Goal: Task Accomplishment & Management: Use online tool/utility

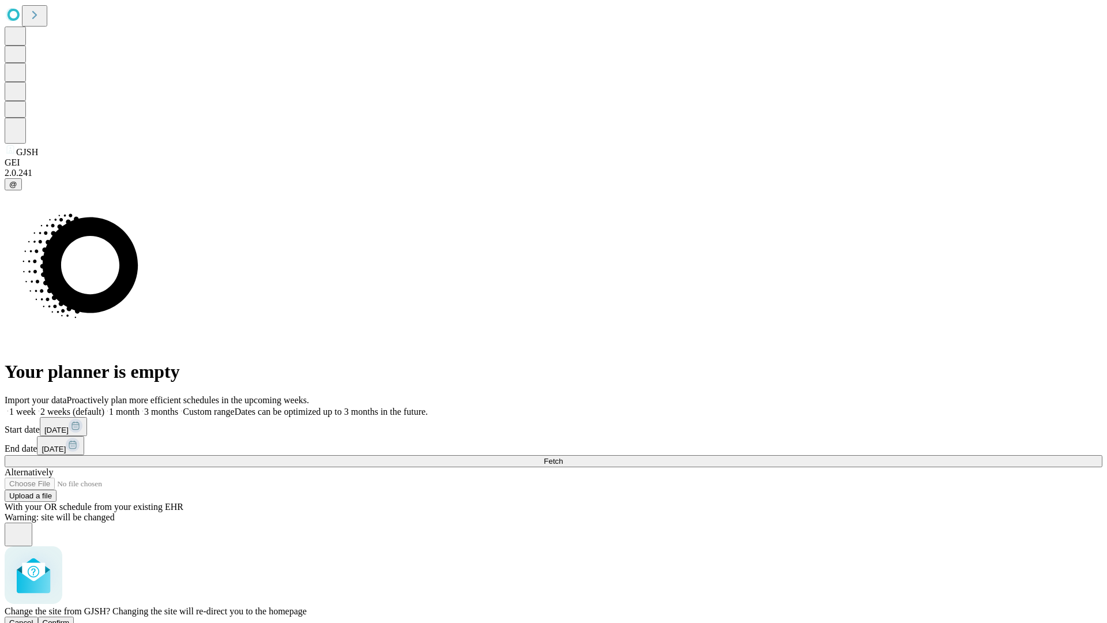
click at [70, 618] on span "Confirm" at bounding box center [56, 622] width 27 height 9
click at [36, 406] on label "1 week" at bounding box center [20, 411] width 31 height 10
click at [563, 457] on span "Fetch" at bounding box center [553, 461] width 19 height 9
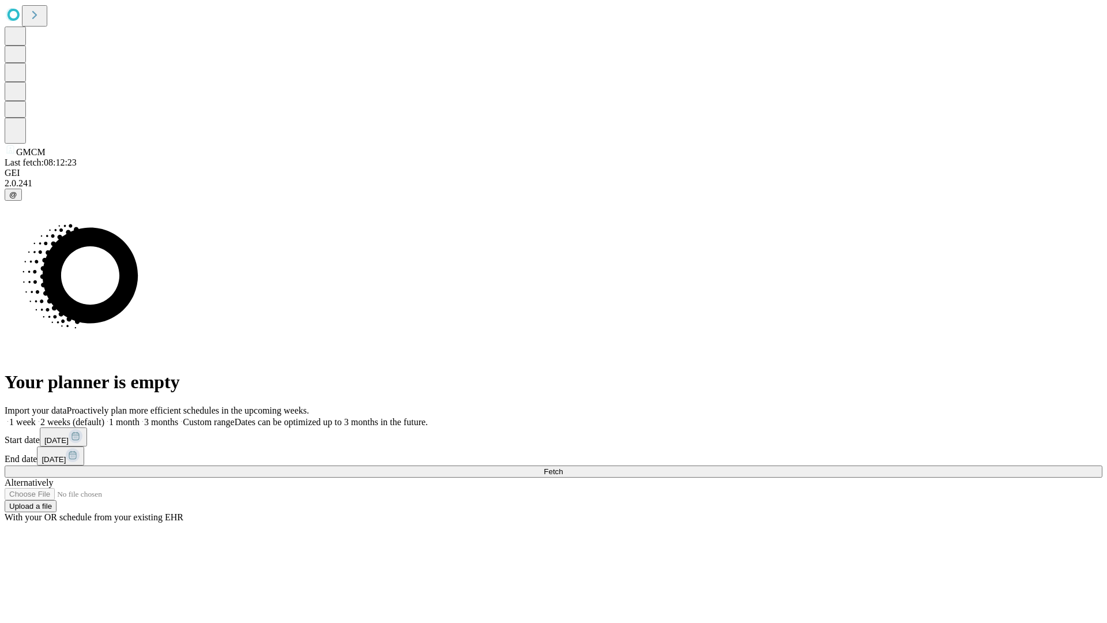
click at [36, 417] on label "1 week" at bounding box center [20, 422] width 31 height 10
click at [563, 467] on span "Fetch" at bounding box center [553, 471] width 19 height 9
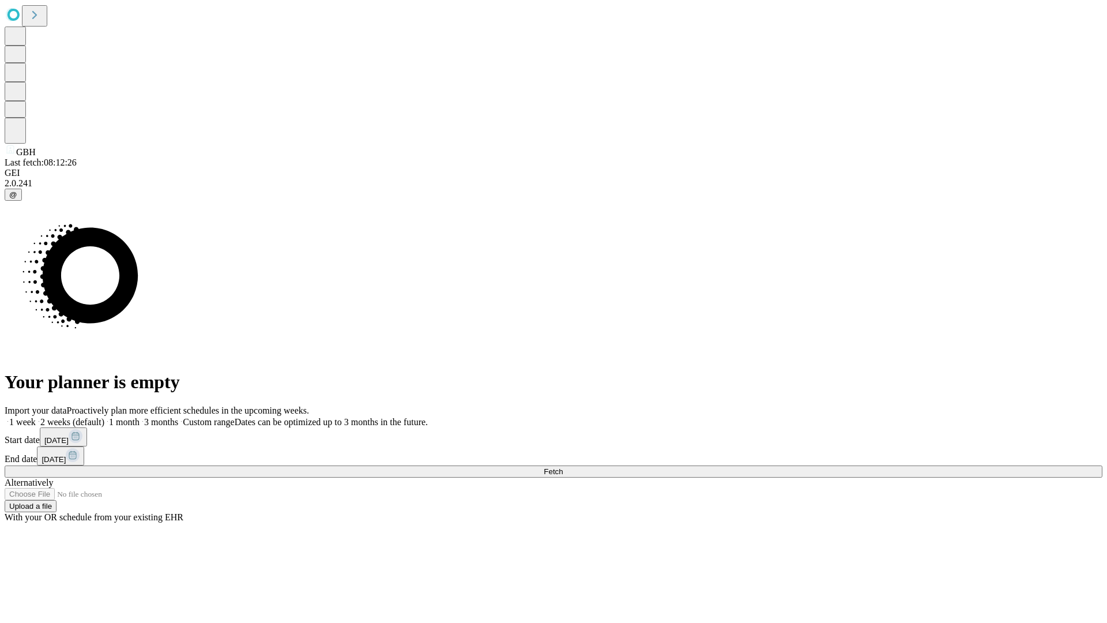
click at [36, 417] on label "1 week" at bounding box center [20, 422] width 31 height 10
click at [563, 467] on span "Fetch" at bounding box center [553, 471] width 19 height 9
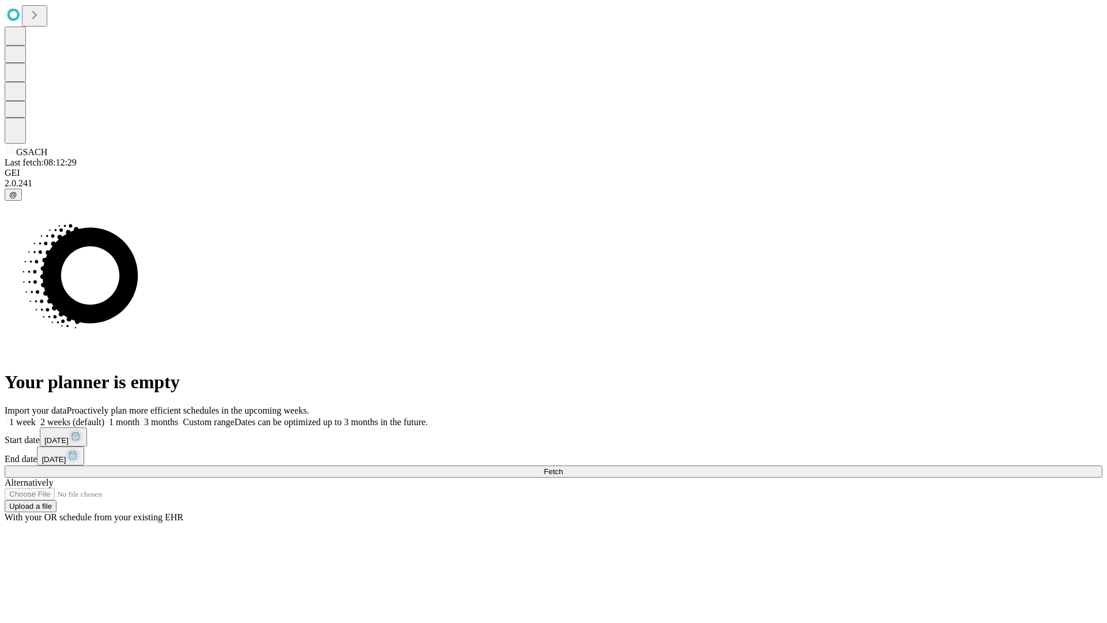
click at [36, 417] on label "1 week" at bounding box center [20, 422] width 31 height 10
click at [563, 467] on span "Fetch" at bounding box center [553, 471] width 19 height 9
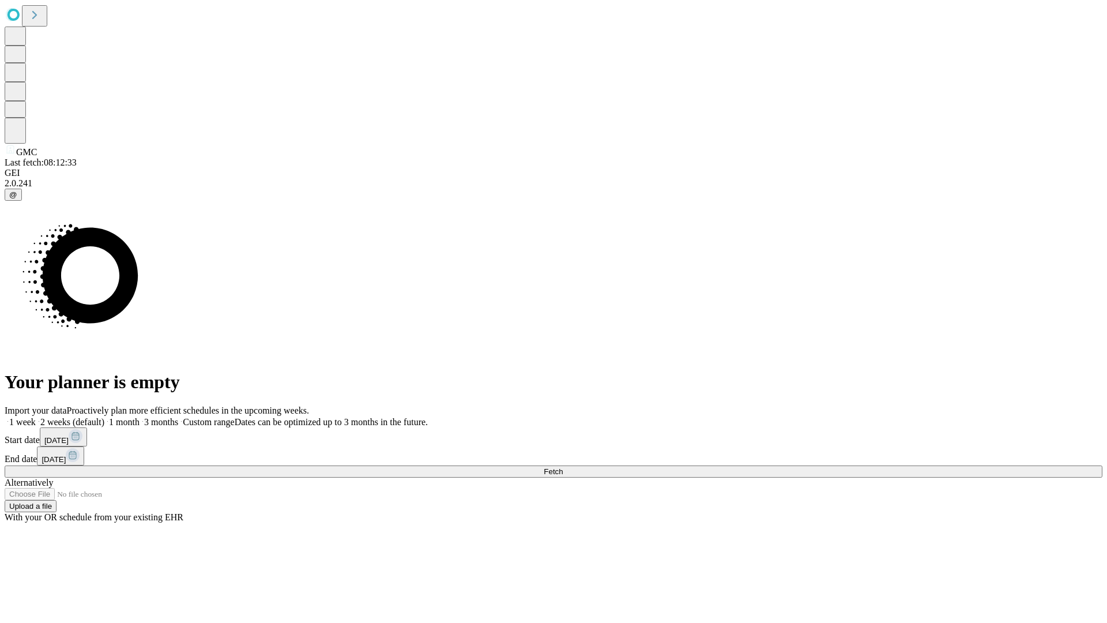
click at [563, 467] on span "Fetch" at bounding box center [553, 471] width 19 height 9
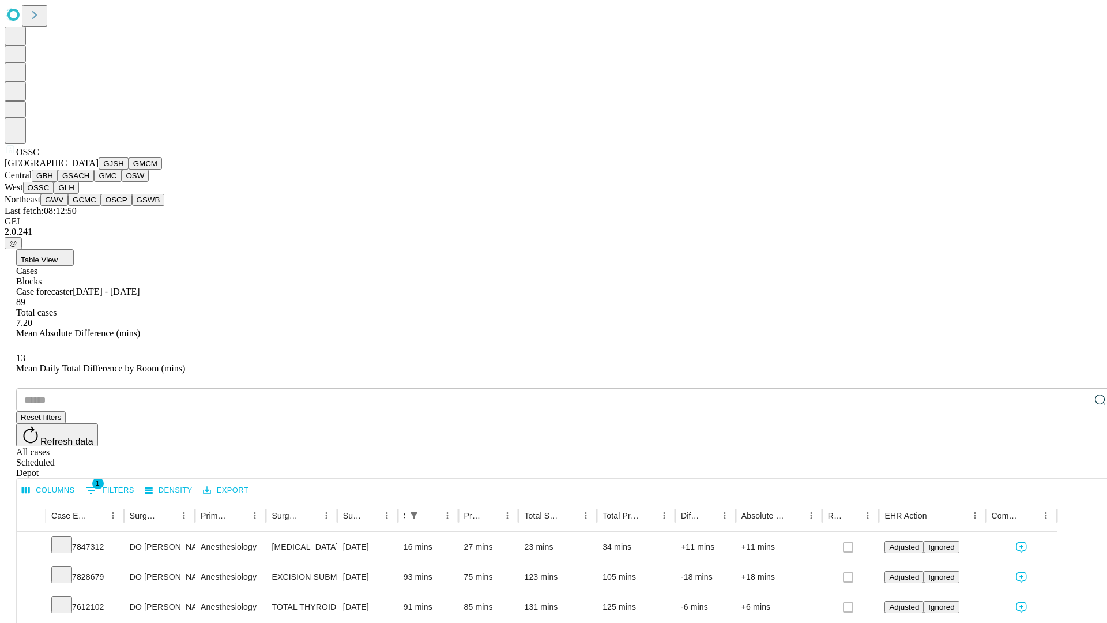
click at [78, 194] on button "GLH" at bounding box center [66, 188] width 25 height 12
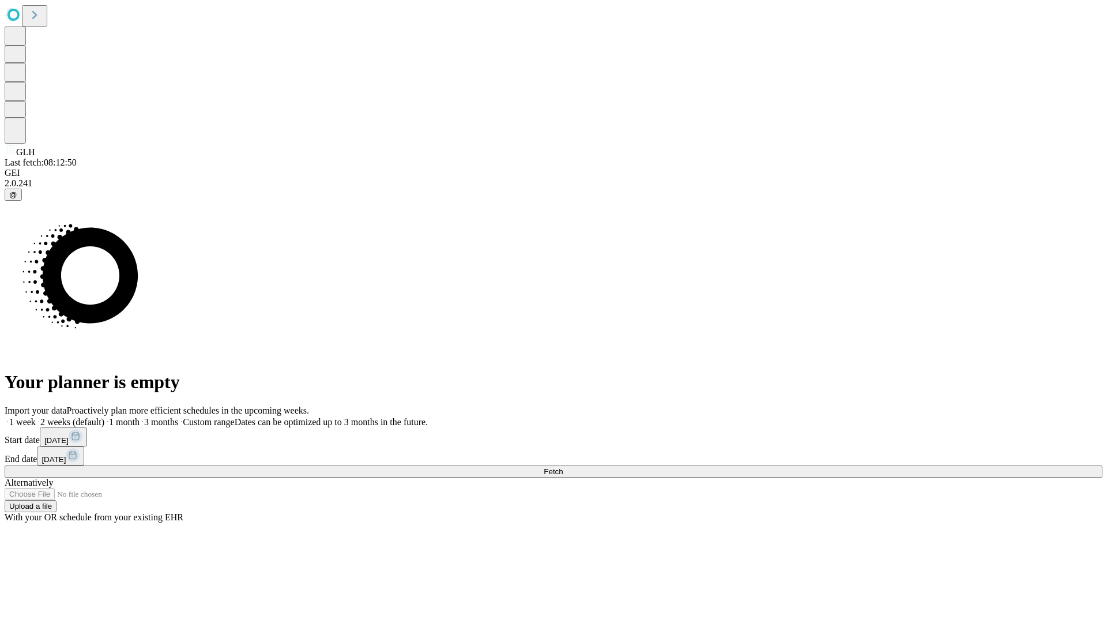
click at [36, 417] on label "1 week" at bounding box center [20, 422] width 31 height 10
click at [563, 467] on span "Fetch" at bounding box center [553, 471] width 19 height 9
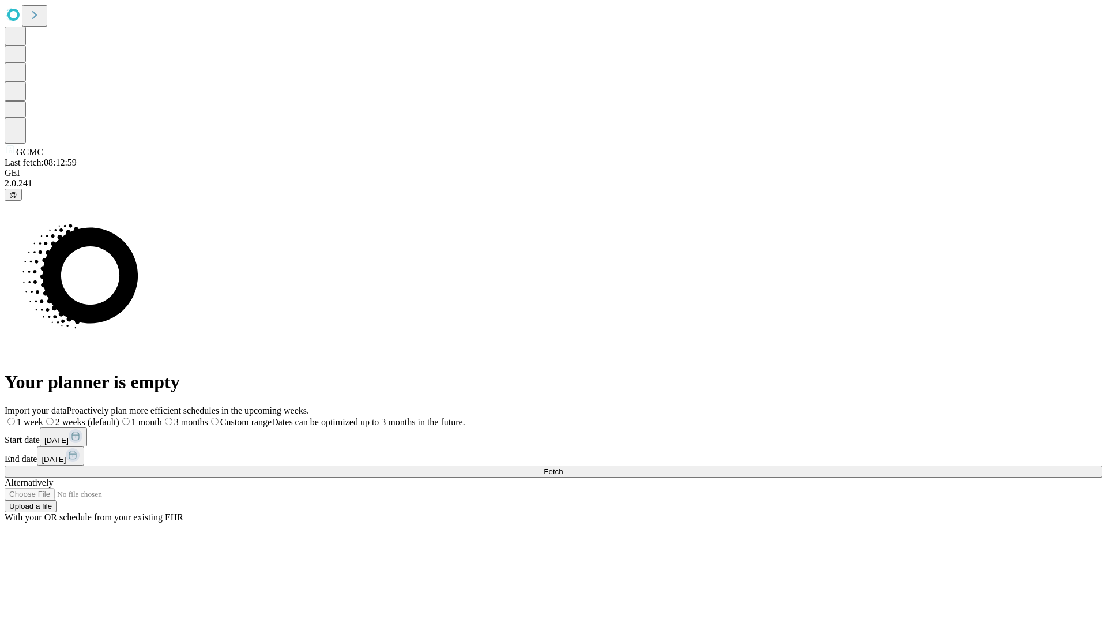
click at [43, 417] on label "1 week" at bounding box center [24, 422] width 39 height 10
click at [563, 467] on span "Fetch" at bounding box center [553, 471] width 19 height 9
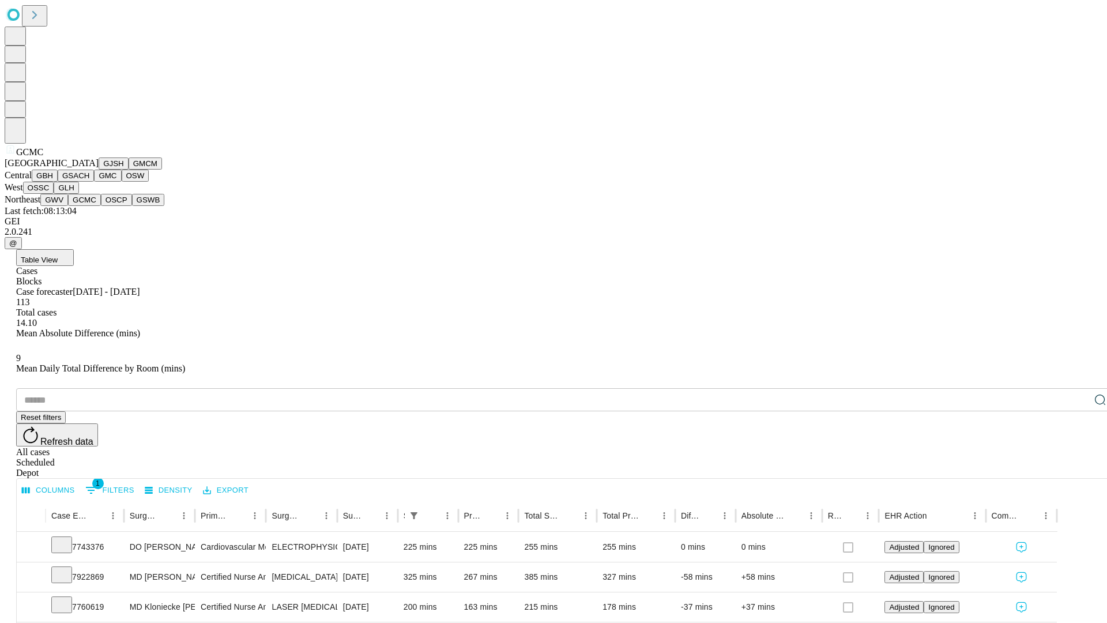
click at [101, 206] on button "OSCP" at bounding box center [116, 200] width 31 height 12
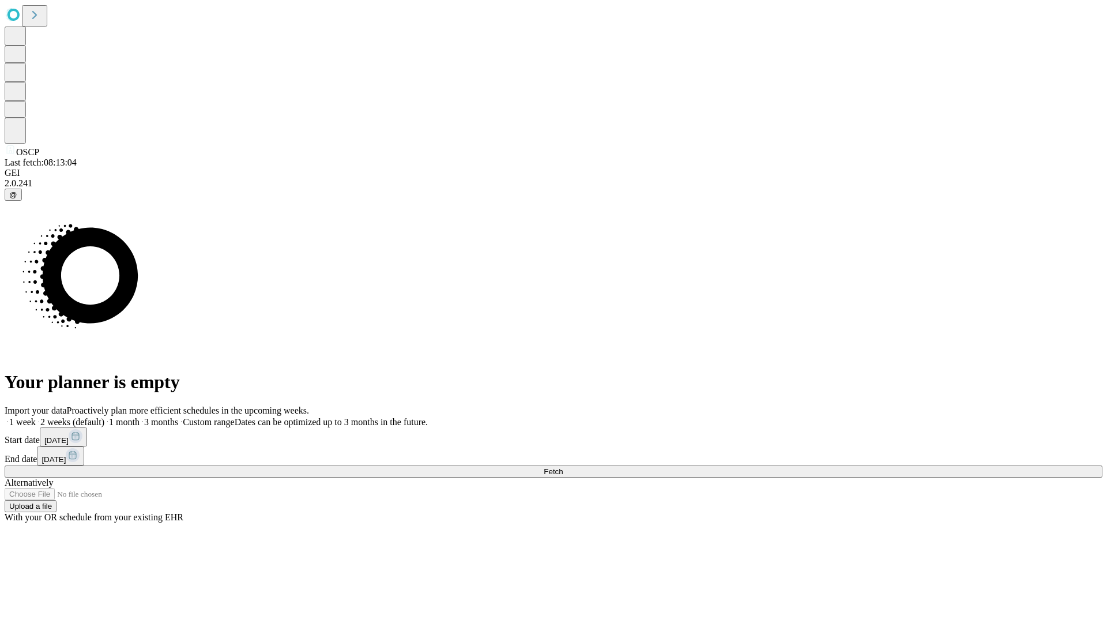
click at [36, 417] on label "1 week" at bounding box center [20, 422] width 31 height 10
click at [563, 467] on span "Fetch" at bounding box center [553, 471] width 19 height 9
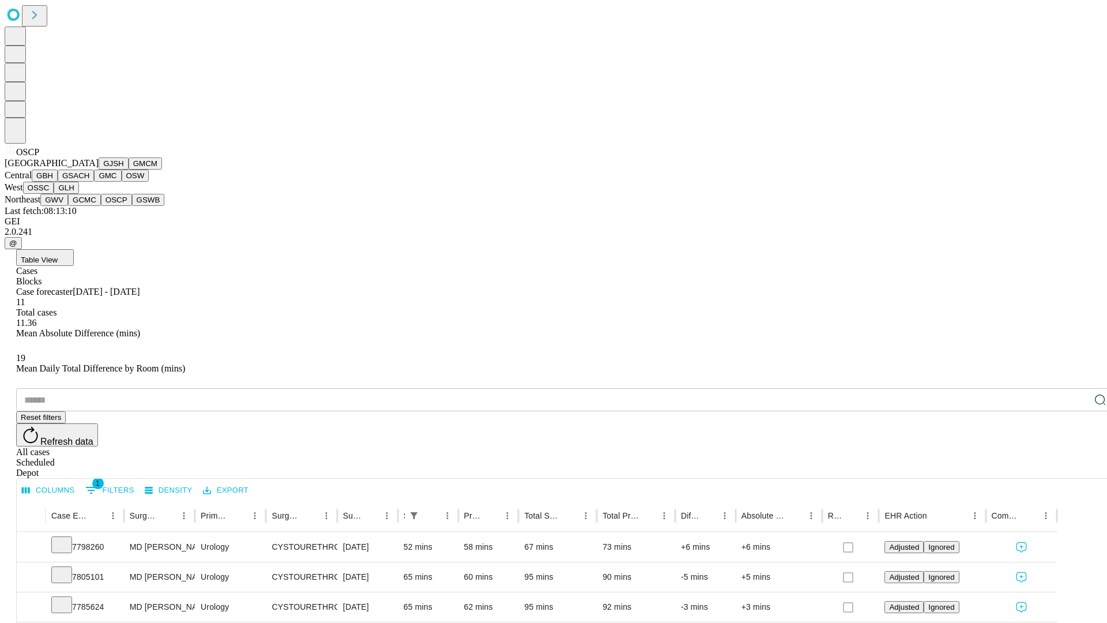
click at [132, 206] on button "GSWB" at bounding box center [148, 200] width 33 height 12
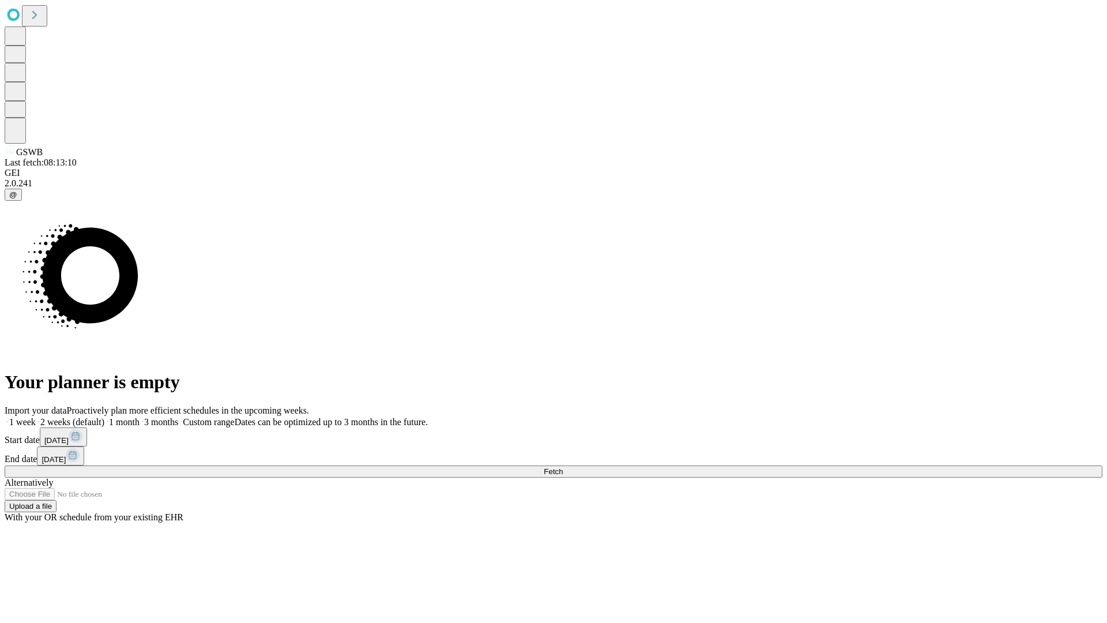
click at [36, 417] on label "1 week" at bounding box center [20, 422] width 31 height 10
click at [563, 467] on span "Fetch" at bounding box center [553, 471] width 19 height 9
